Goal: Task Accomplishment & Management: Use online tool/utility

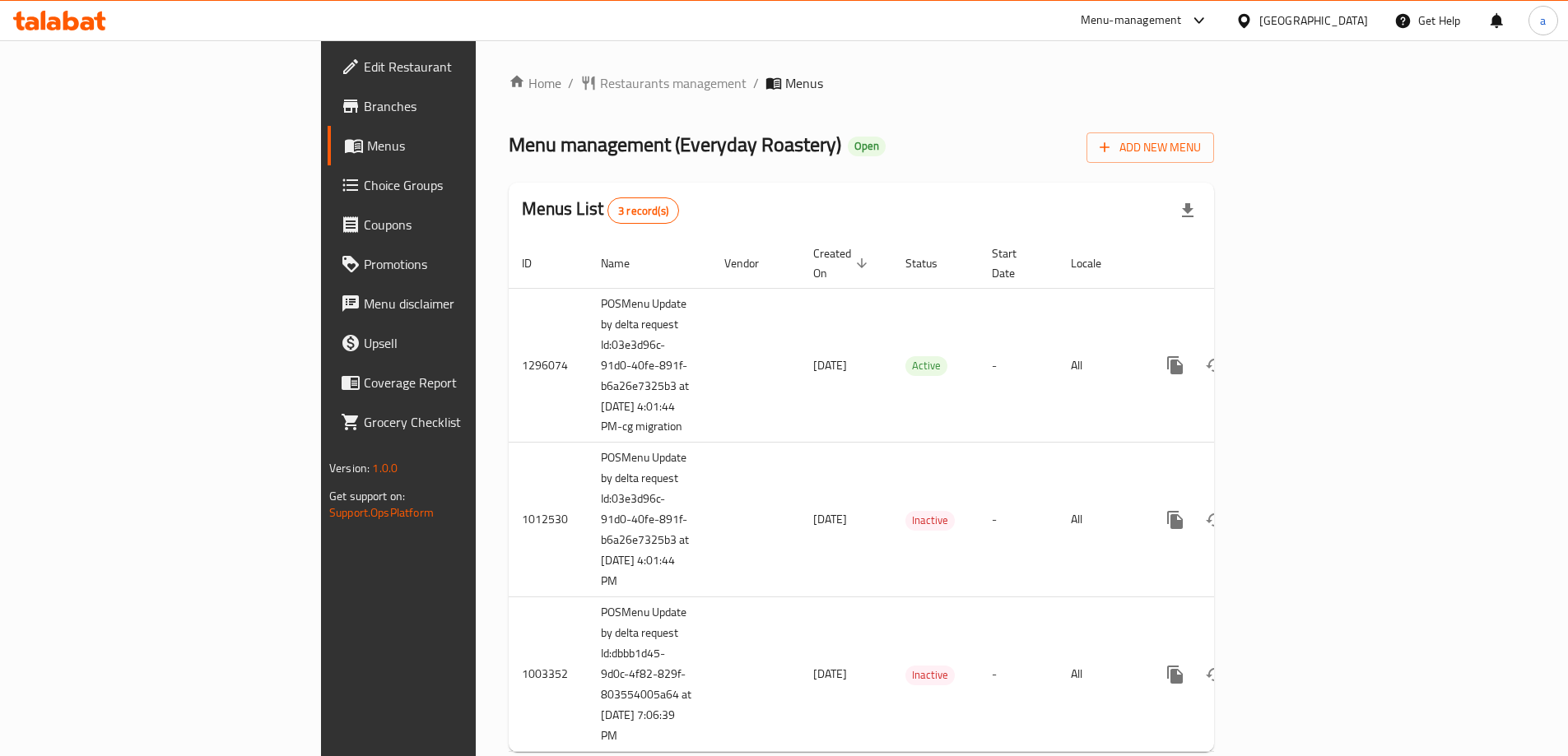
scroll to position [24, 0]
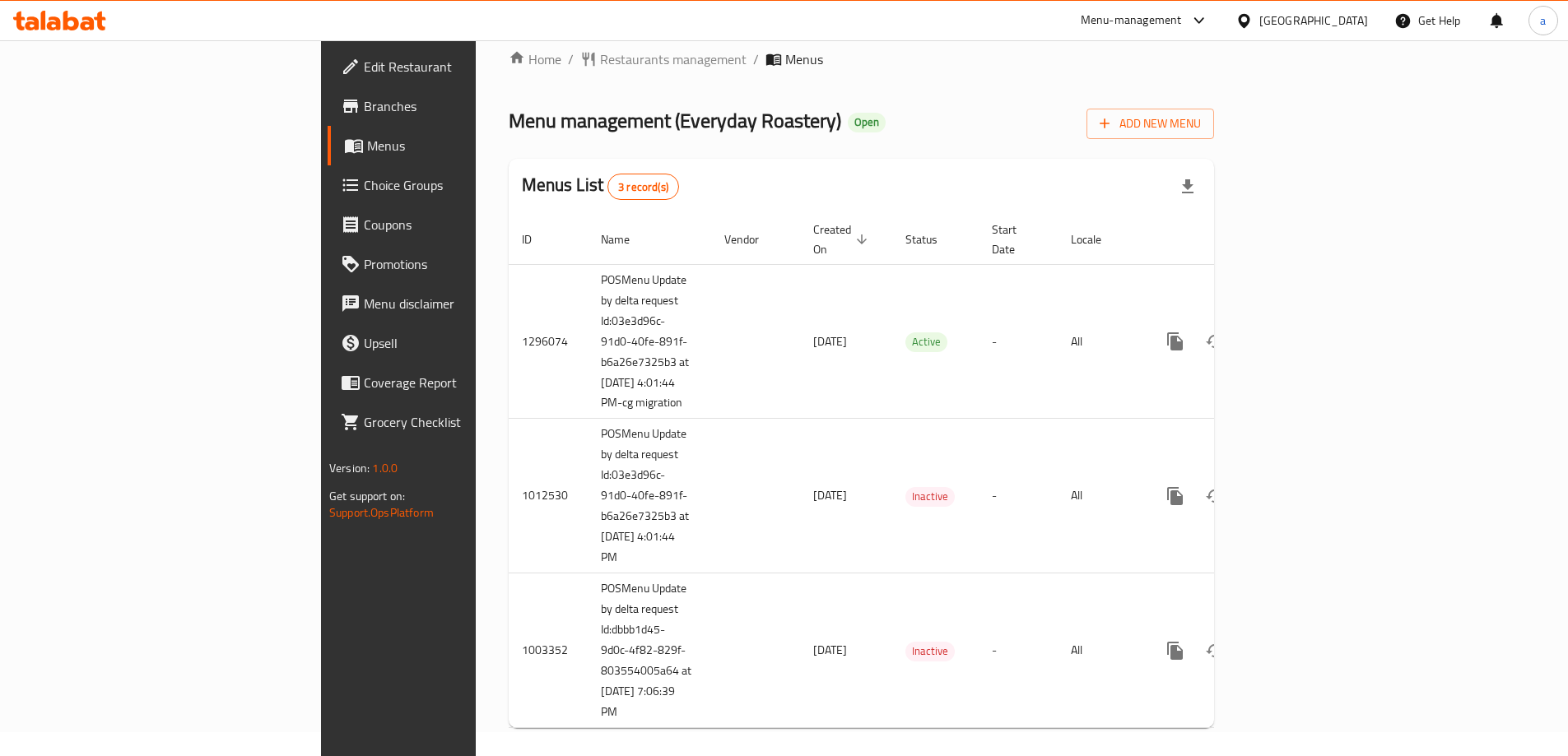
click at [327, 197] on link "Choice Groups" at bounding box center [455, 184] width 256 height 39
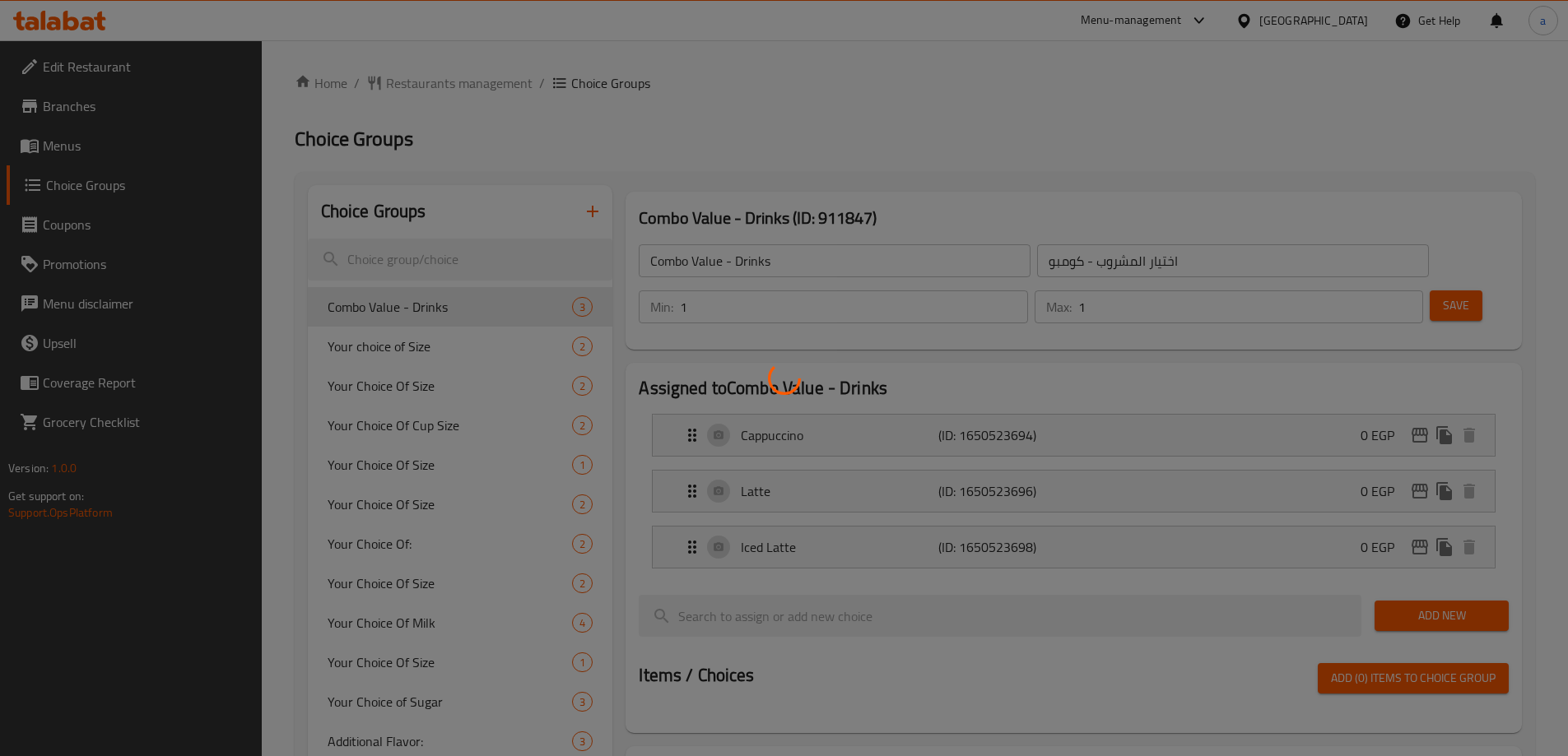
click at [897, 143] on div at bounding box center [784, 378] width 1568 height 756
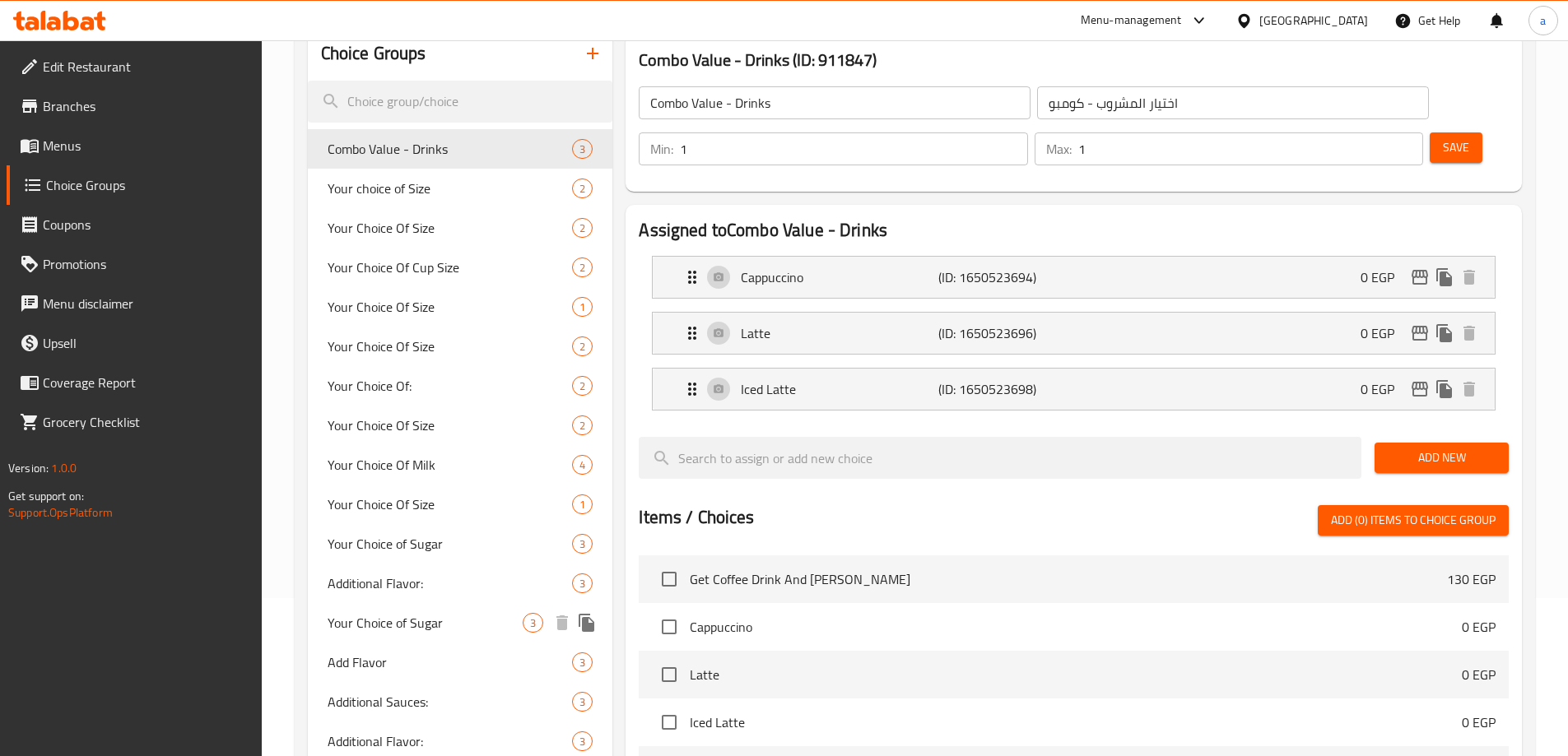
scroll to position [153, 0]
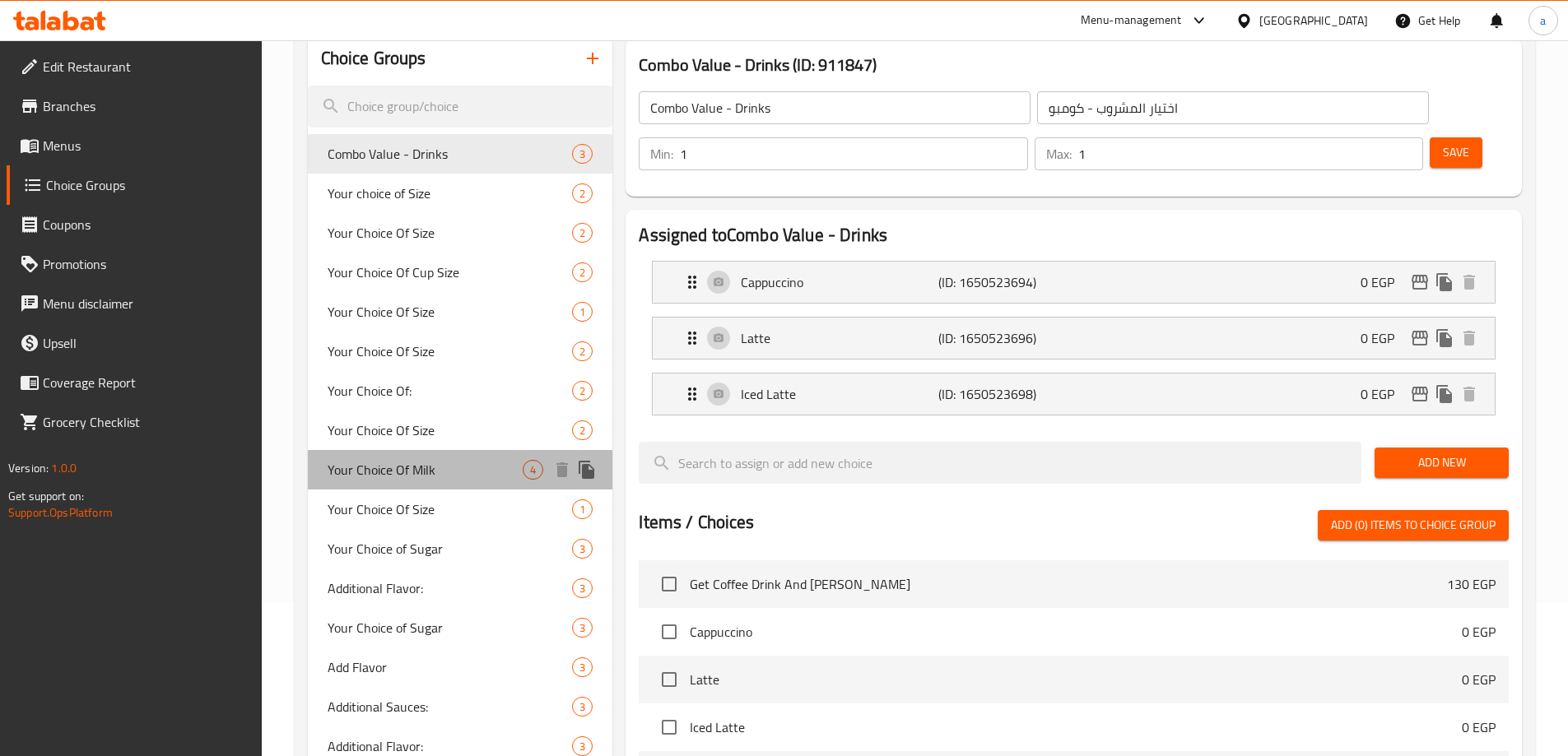
click at [471, 472] on span "Your Choice Of Milk" at bounding box center [424, 469] width 196 height 20
type input "Your Choice Of Milk"
type input "إختيارك من اللبن"
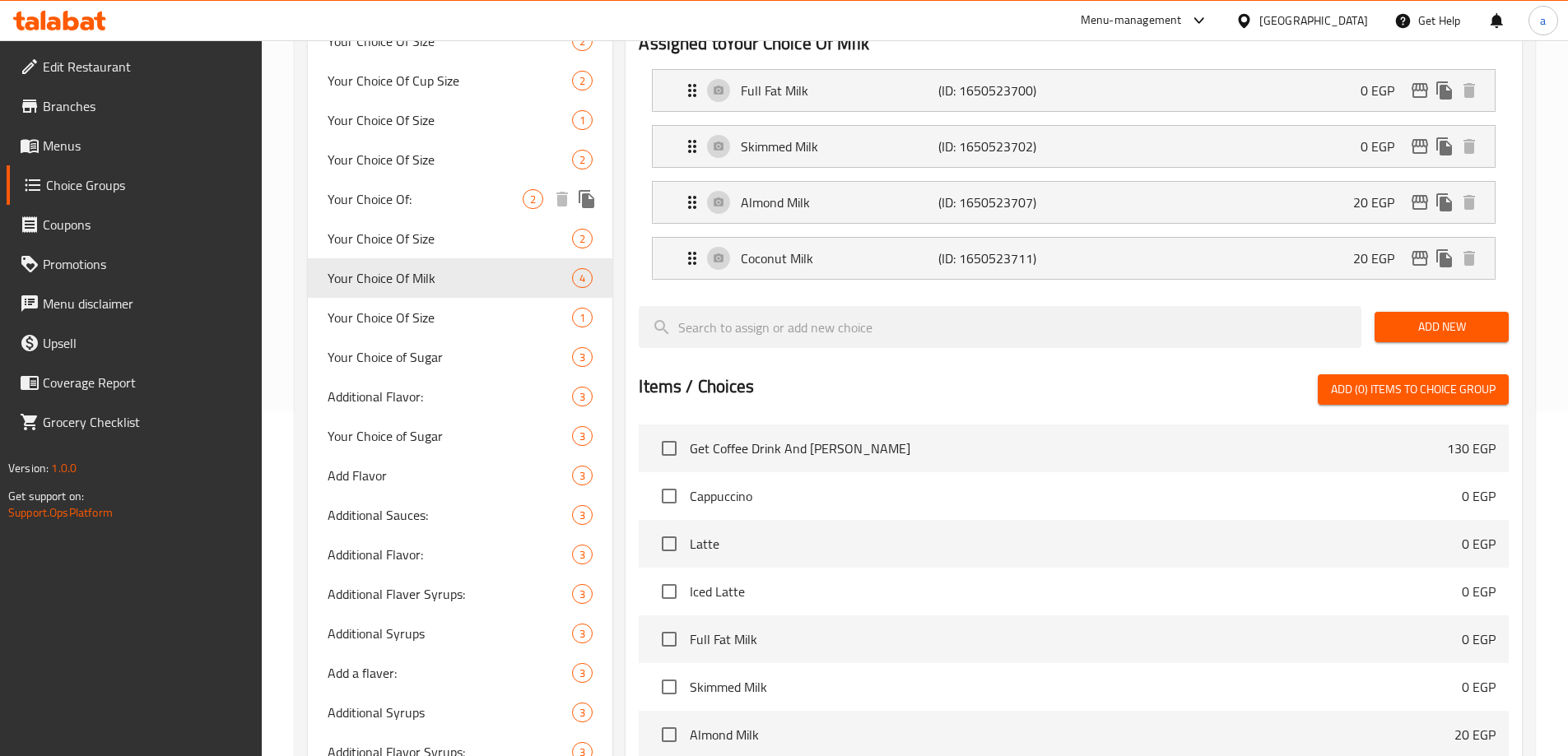
scroll to position [235, 0]
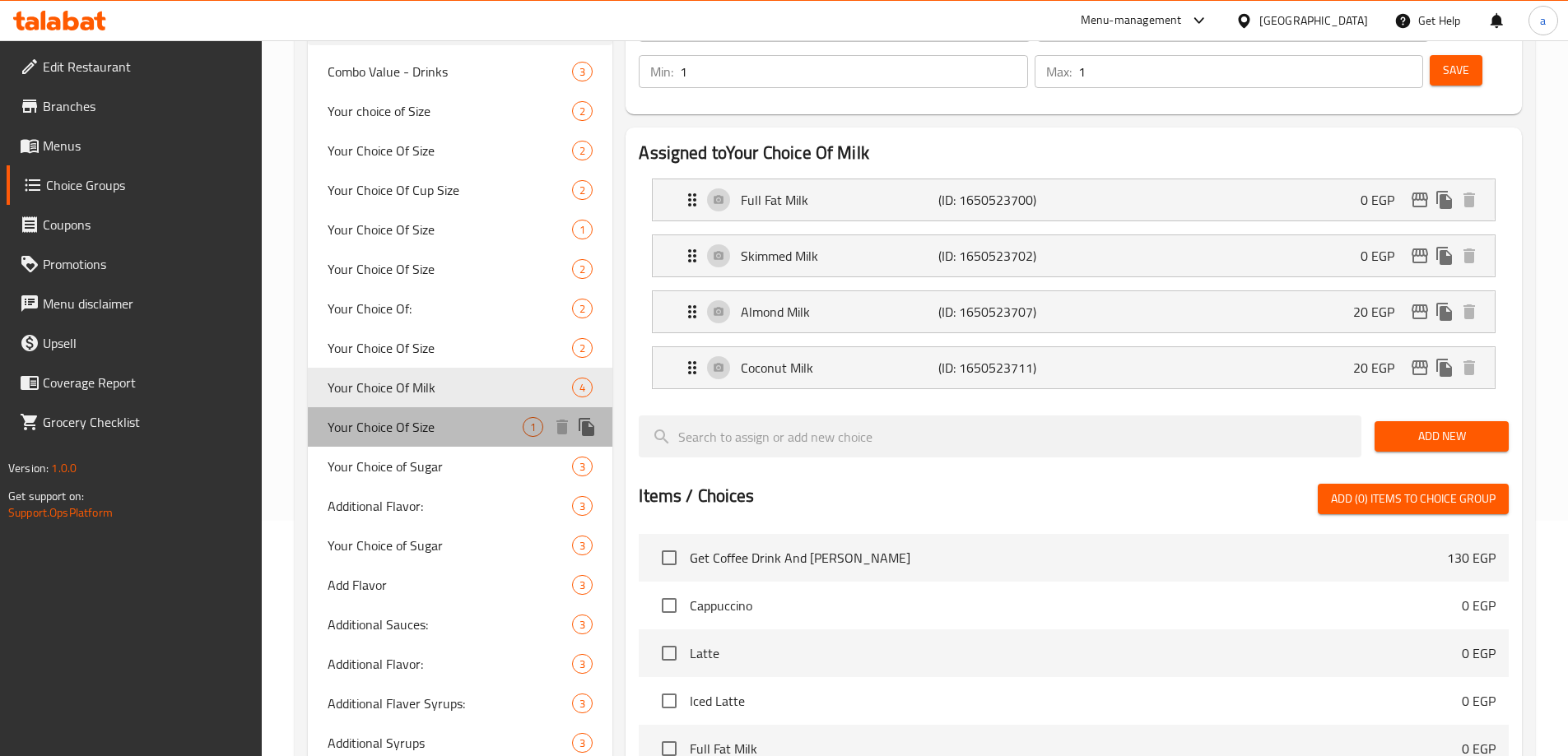
click at [453, 418] on span "Your Choice Of Size" at bounding box center [424, 426] width 196 height 20
type input "Your Choice Of Size"
type input "اختيارك من الحجم"
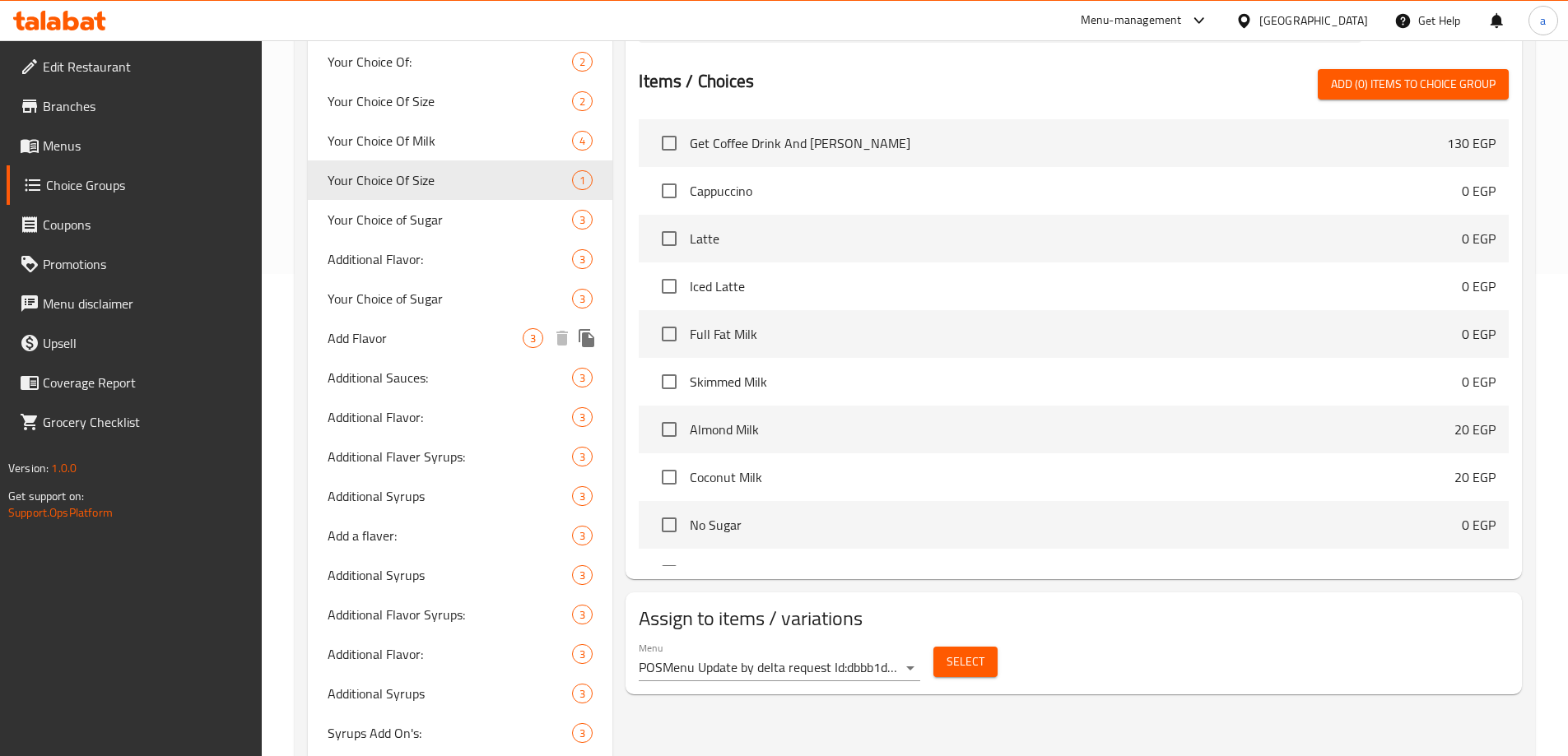
scroll to position [399, 0]
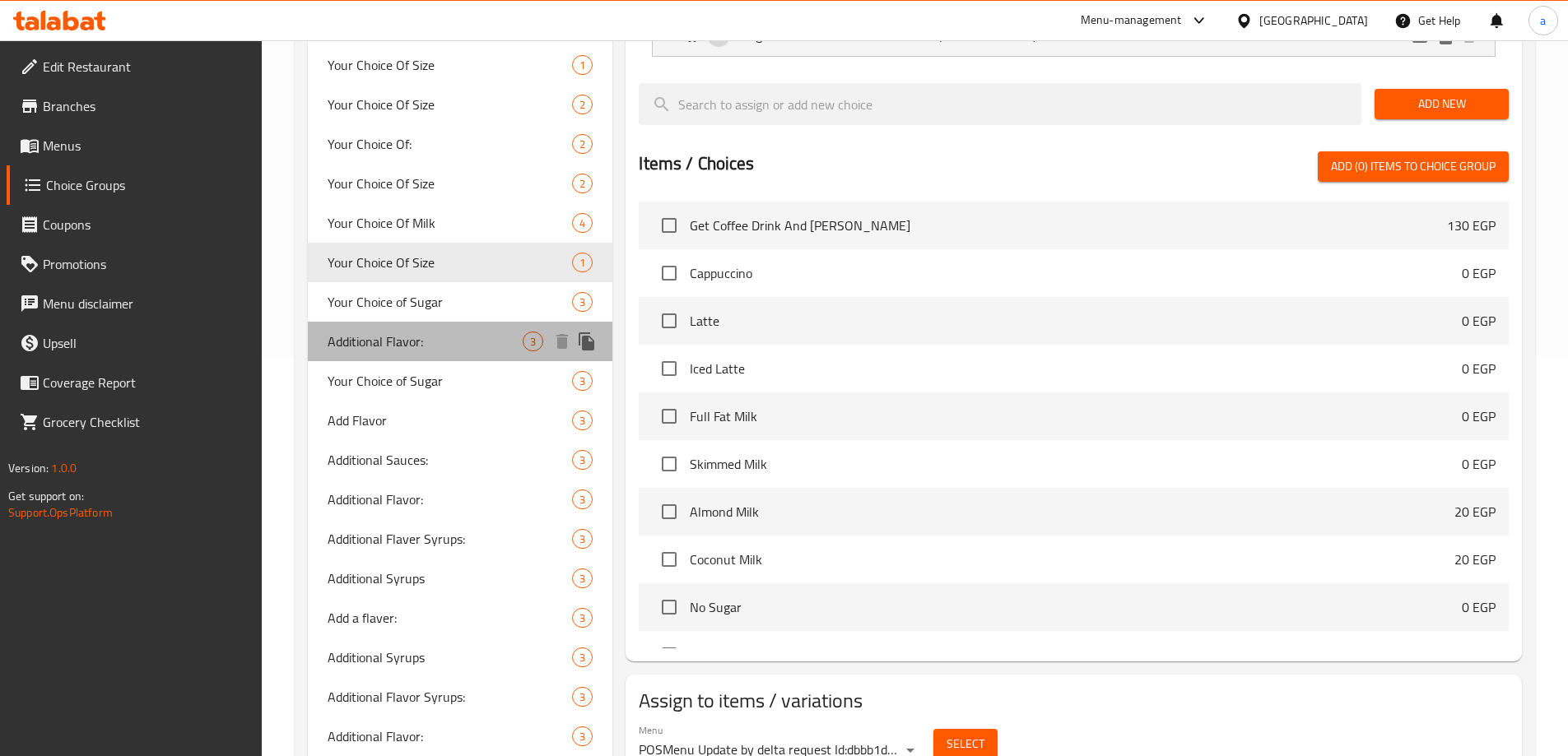
click at [405, 351] on span "Additional Flavor:" at bounding box center [424, 341] width 196 height 20
type input "Additional Flavor:"
type input "نكهه إضافيه:"
type input "0"
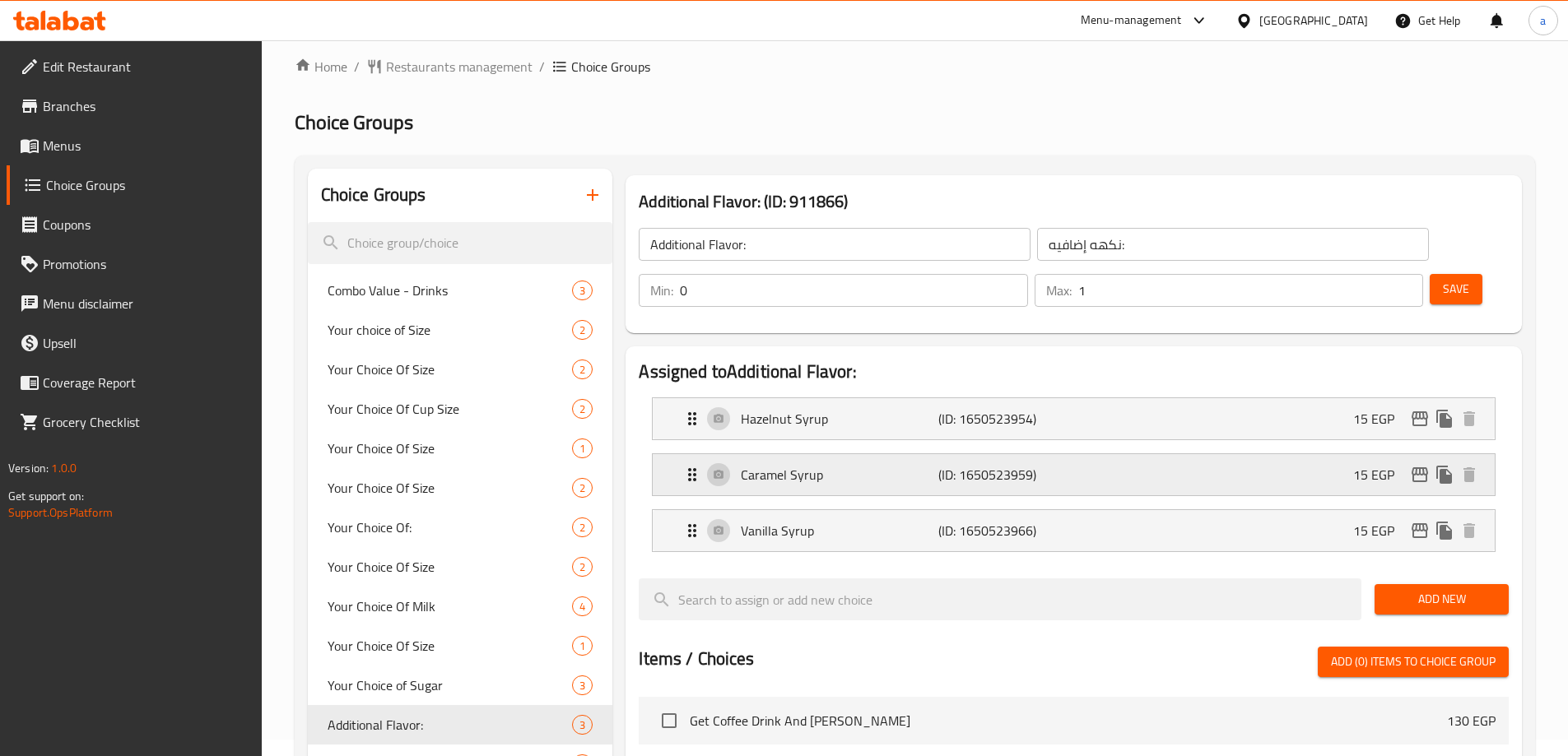
scroll to position [0, 0]
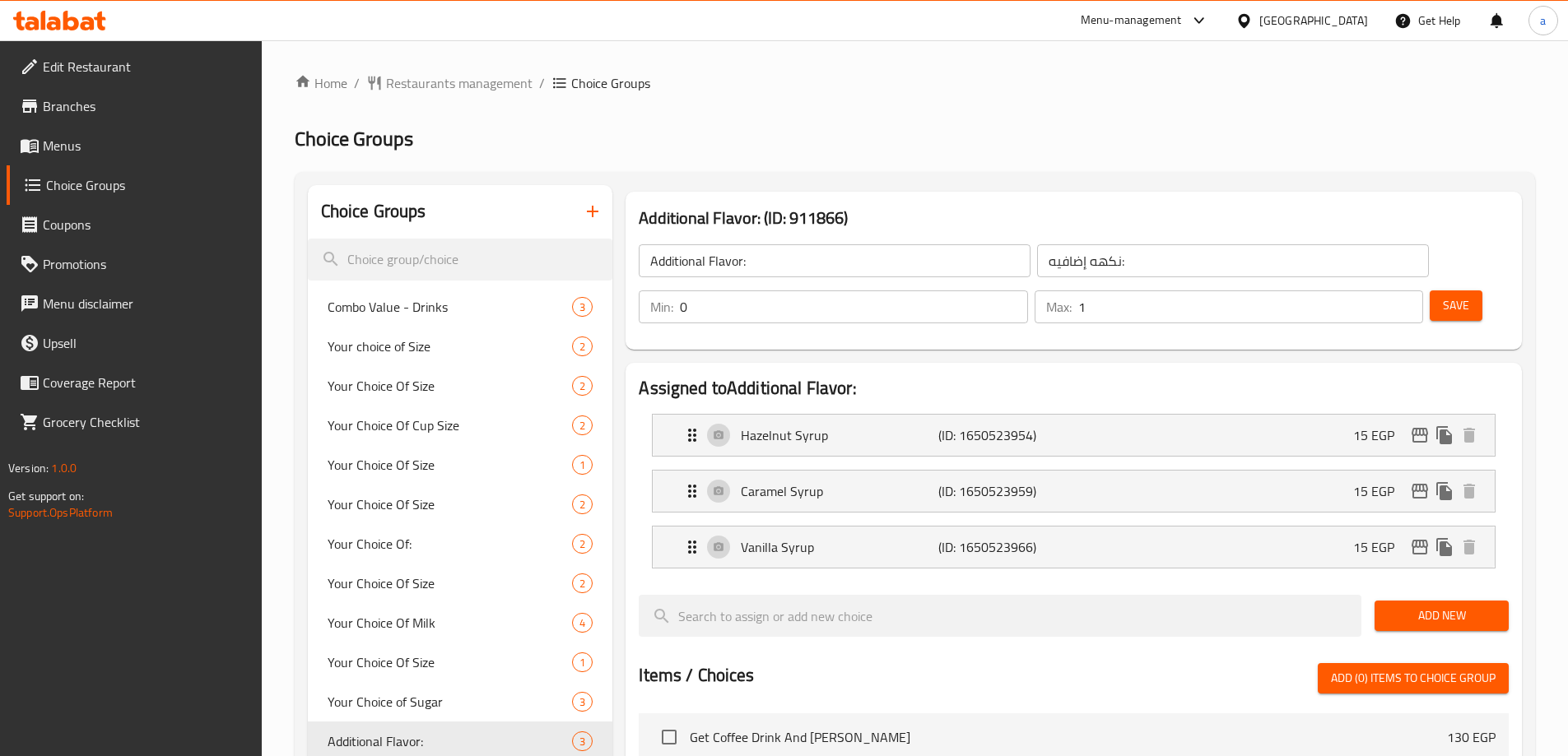
click at [800, 376] on h2 "Assigned to Additional Flavor:" at bounding box center [1074, 388] width 870 height 25
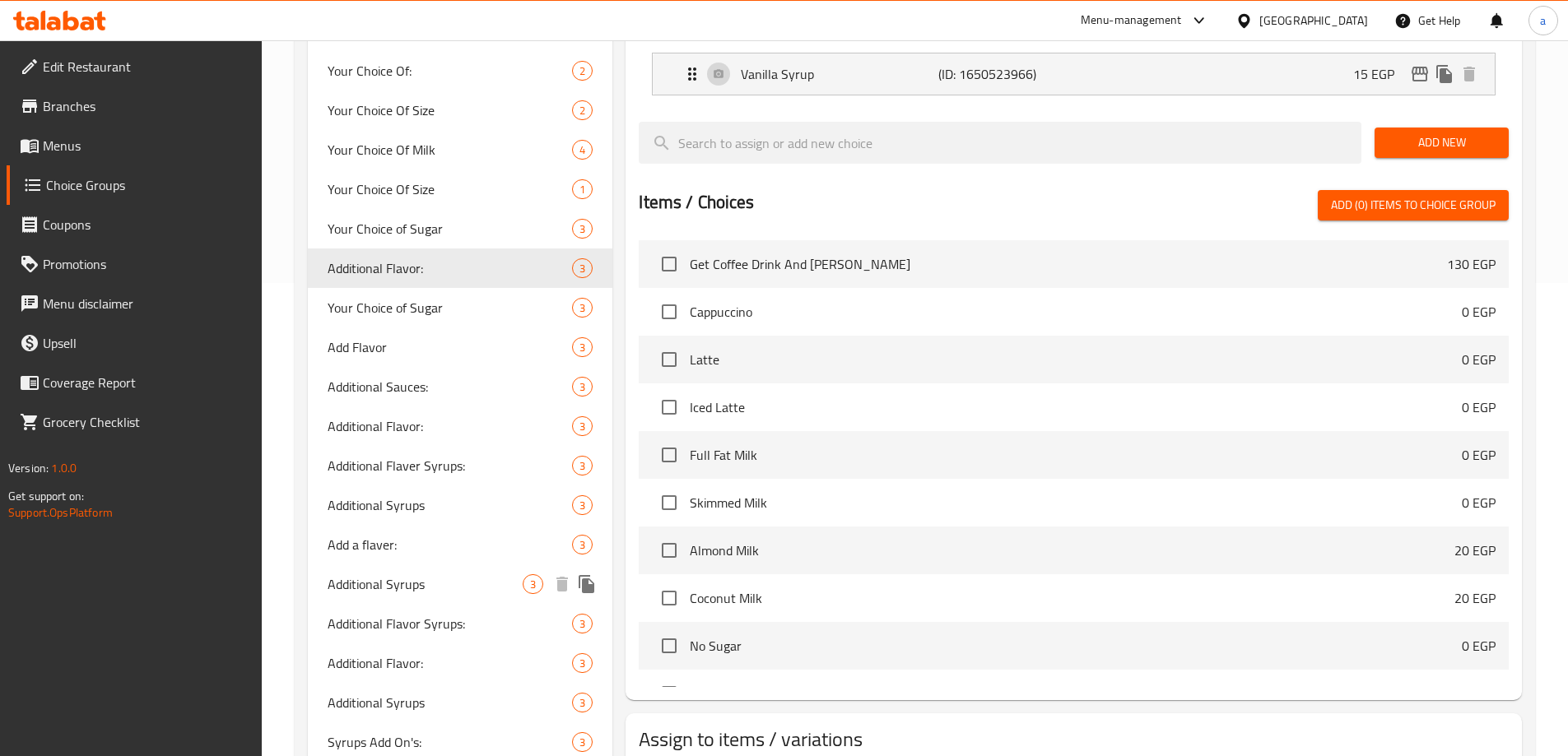
scroll to position [494, 0]
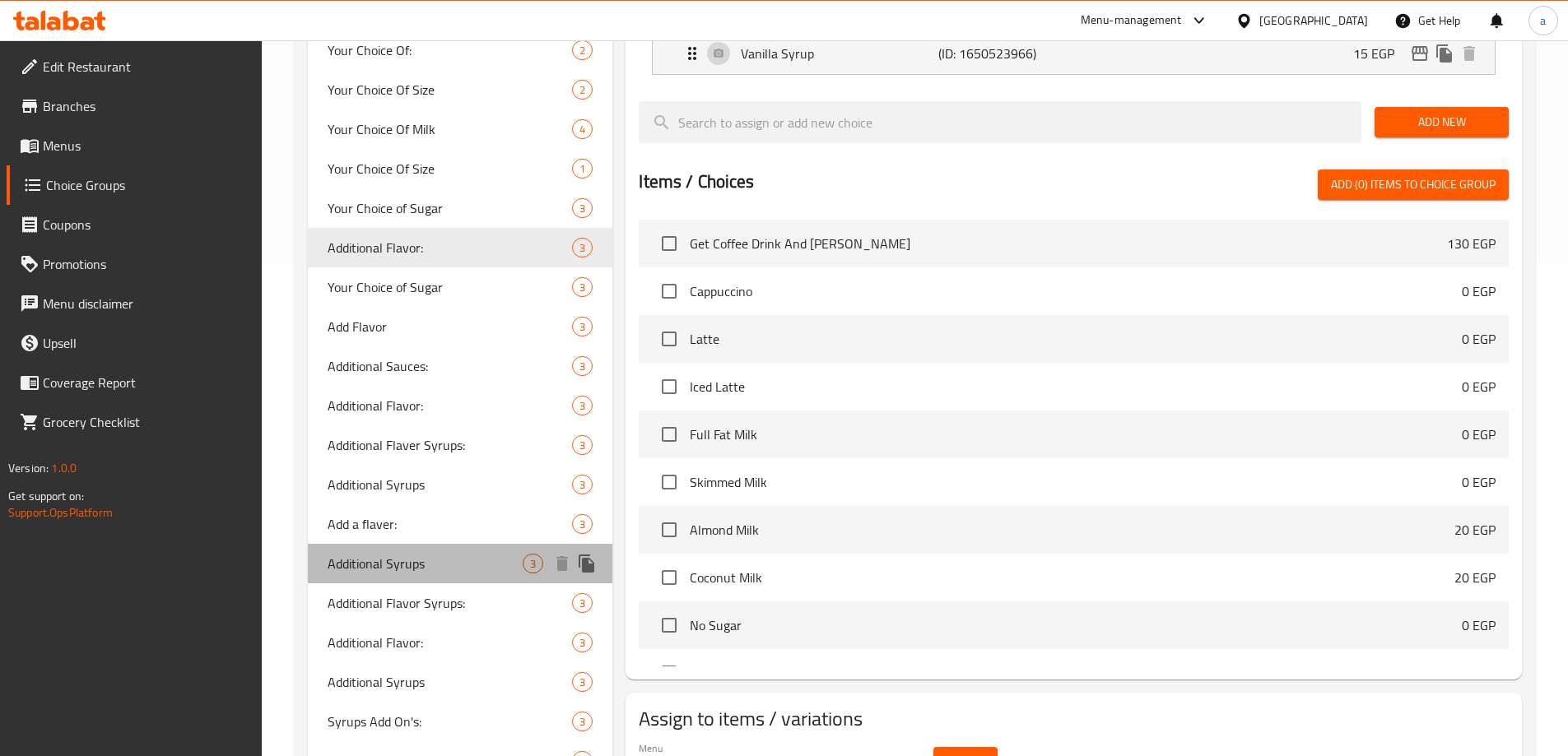
click at [410, 556] on span "Additional Syrups" at bounding box center [424, 563] width 196 height 20
type input "Additional Syrups"
type input "اضافة فلفر"
type input "3"
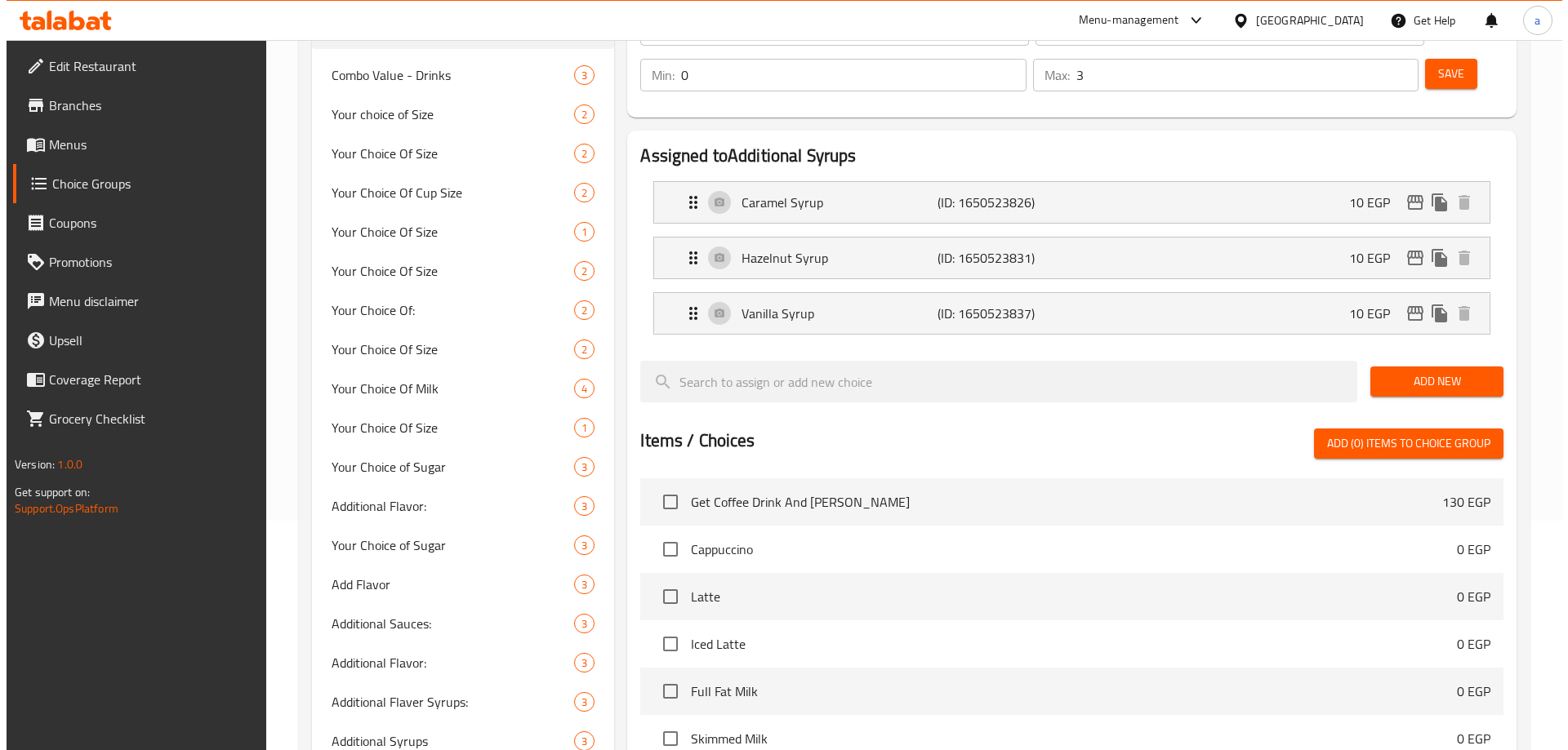
scroll to position [0, 0]
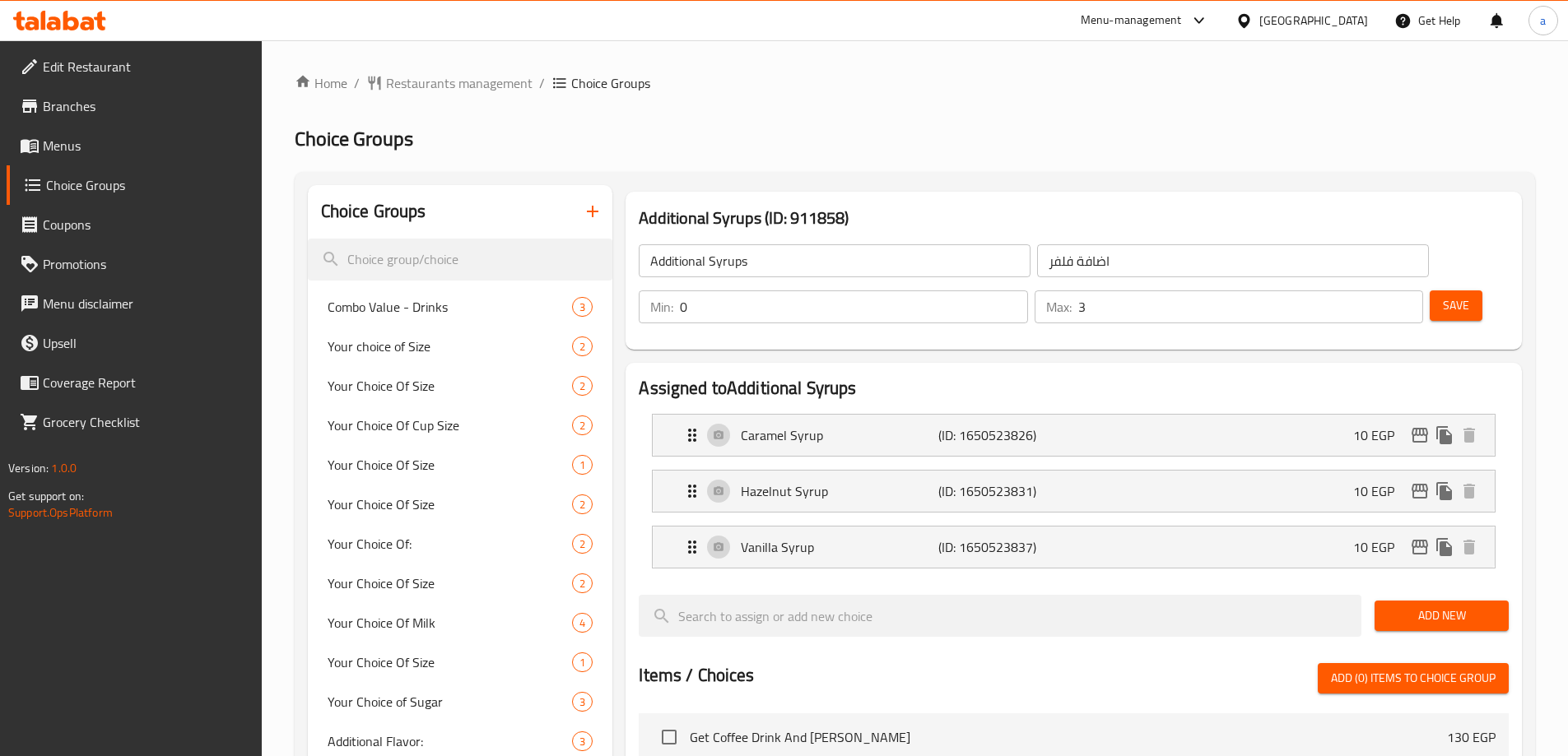
click at [826, 123] on div "Home / Restaurants management / Choice Groups Choice Groups Choice Groups Combo…" at bounding box center [915, 763] width 1240 height 1379
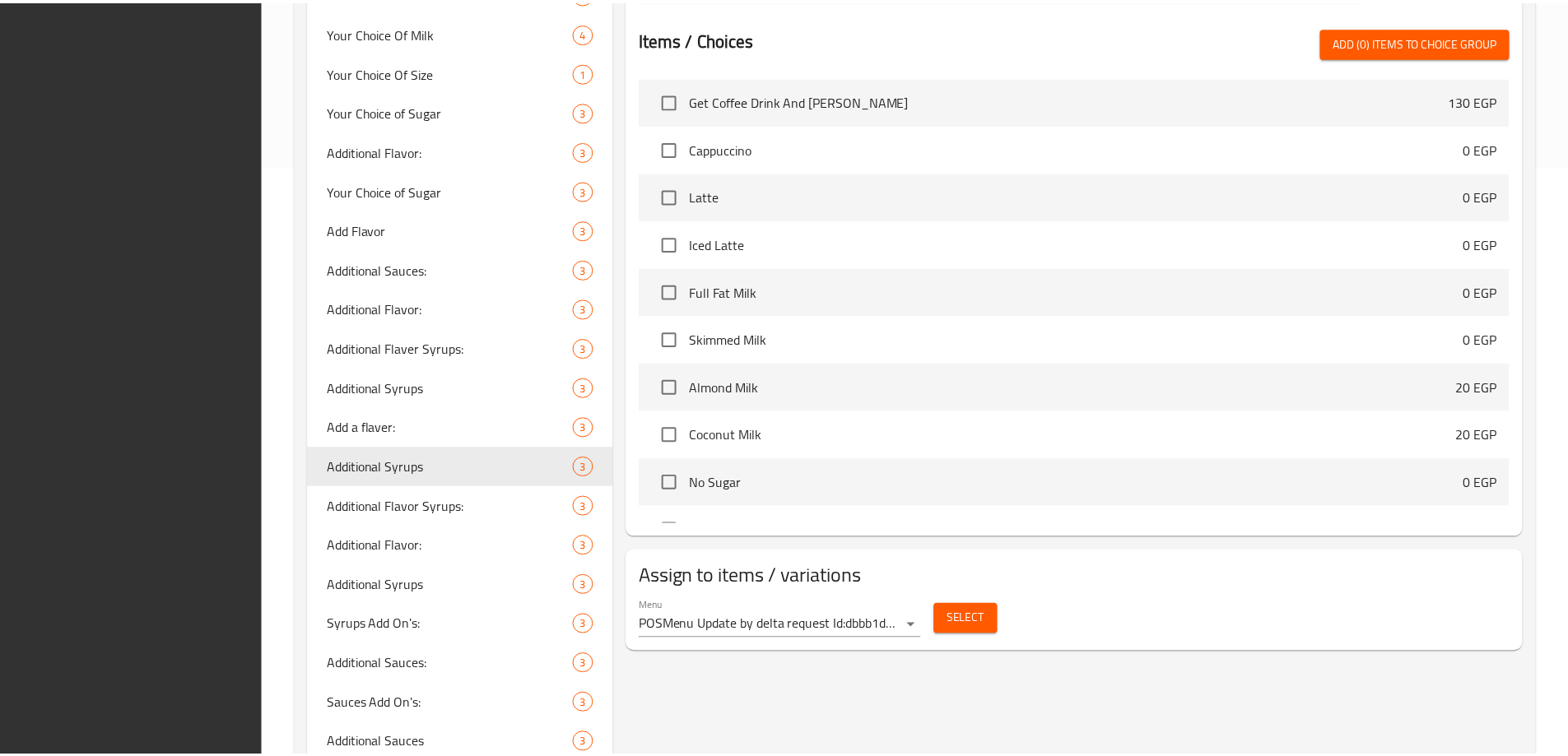
scroll to position [729, 0]
